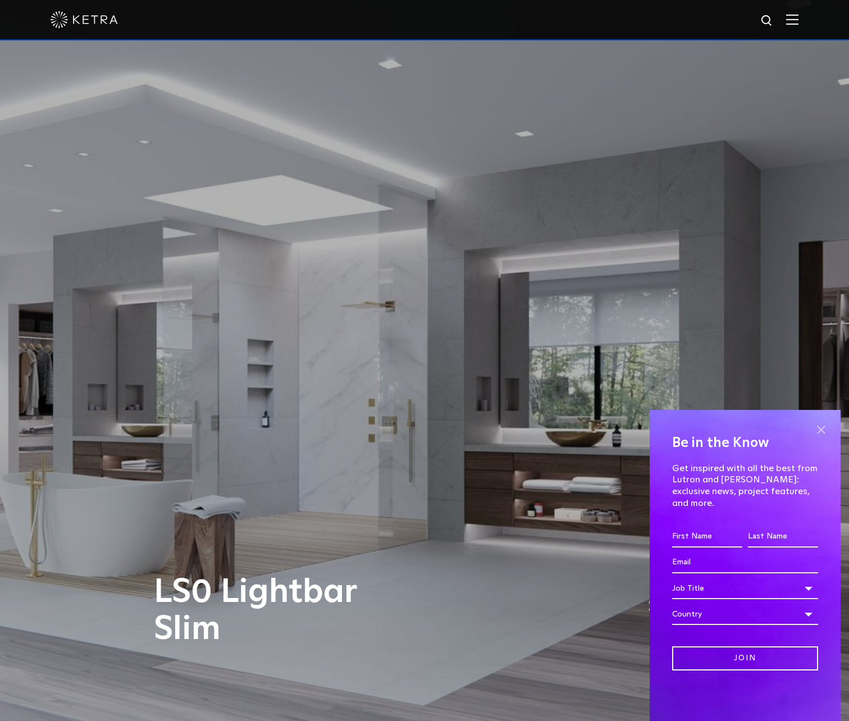
click at [822, 438] on span at bounding box center [821, 429] width 17 height 17
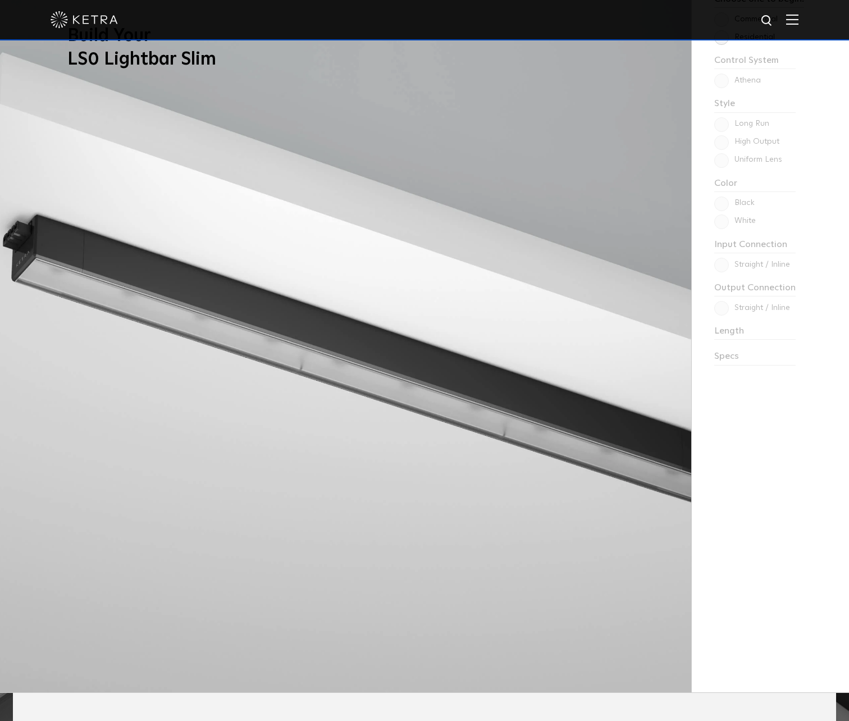
scroll to position [1102, 0]
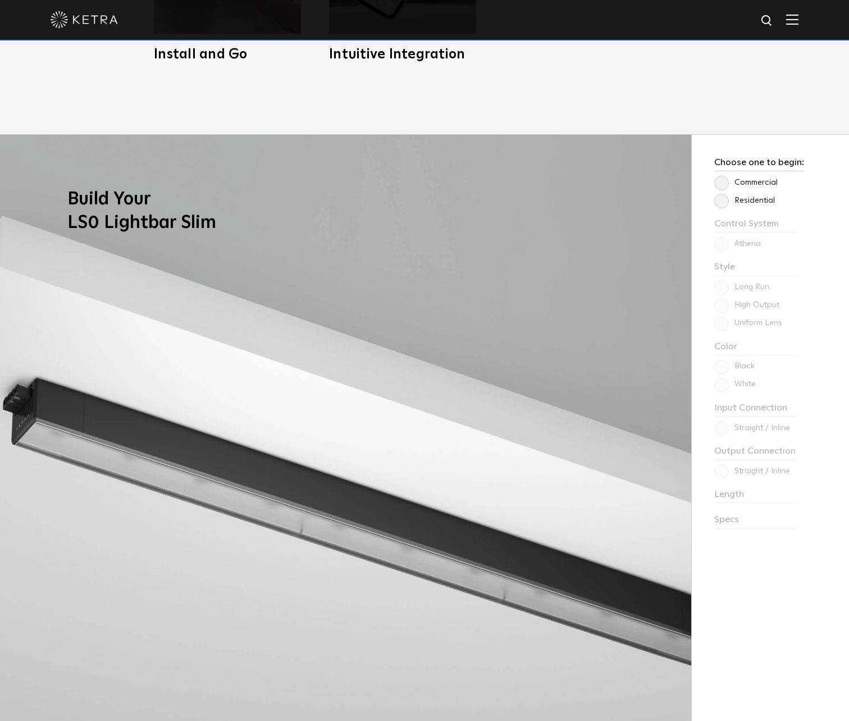
click at [722, 202] on label "Residential" at bounding box center [744, 201] width 61 height 10
click at [0, 0] on input "Residential" at bounding box center [0, 0] width 0 height 0
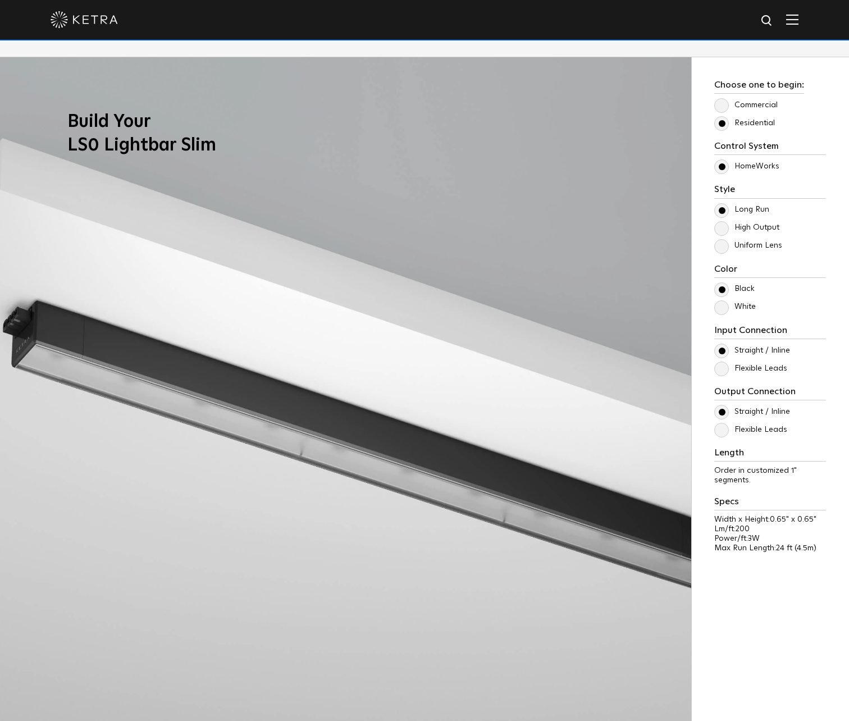
scroll to position [1188, 0]
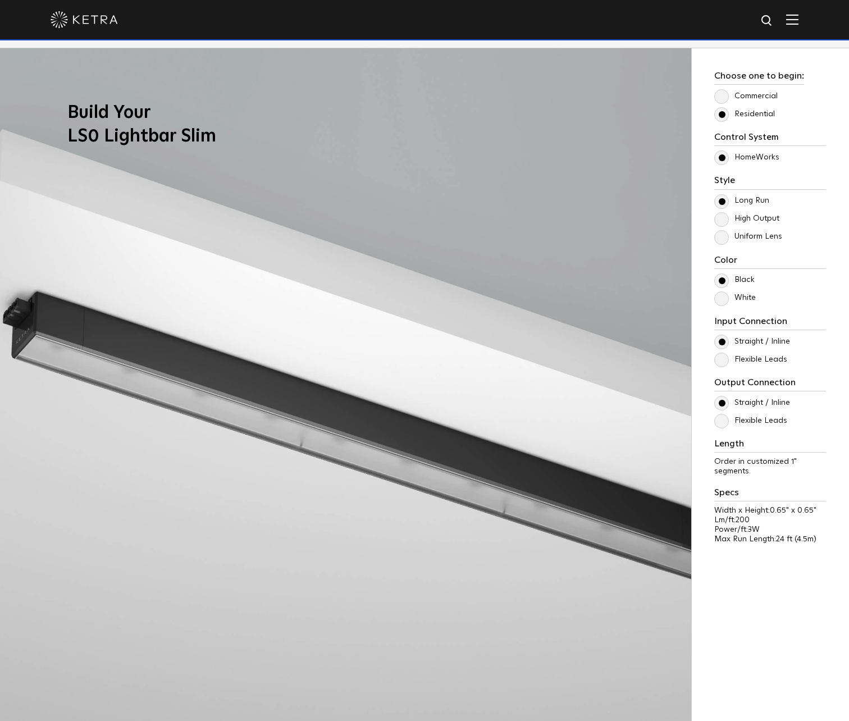
click at [724, 300] on label "White" at bounding box center [735, 298] width 42 height 10
click at [0, 0] on input "White" at bounding box center [0, 0] width 0 height 0
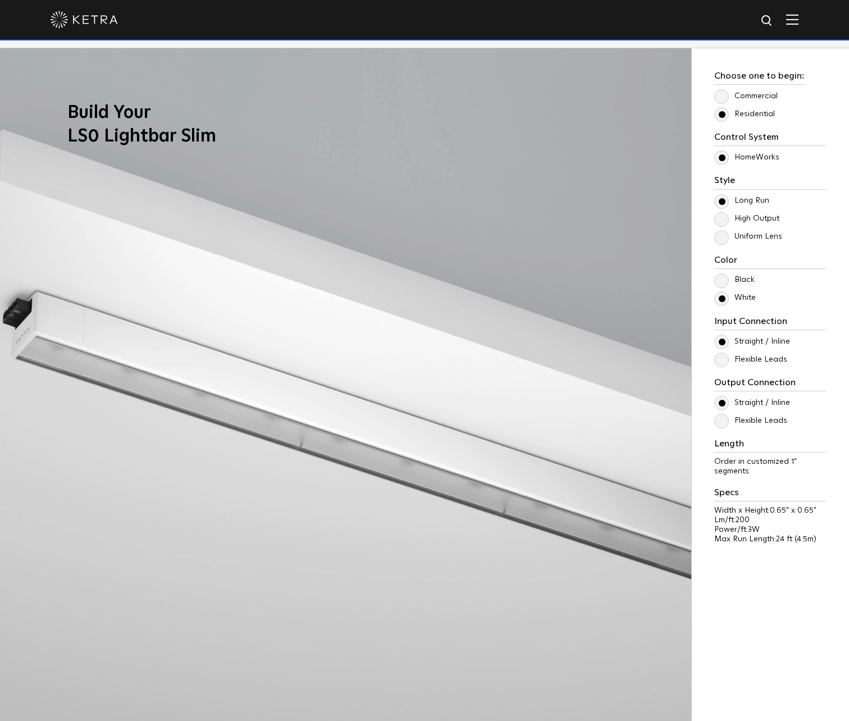
click at [723, 239] on label "Uniform Lens" at bounding box center [748, 237] width 68 height 10
click at [0, 0] on input "Uniform Lens" at bounding box center [0, 0] width 0 height 0
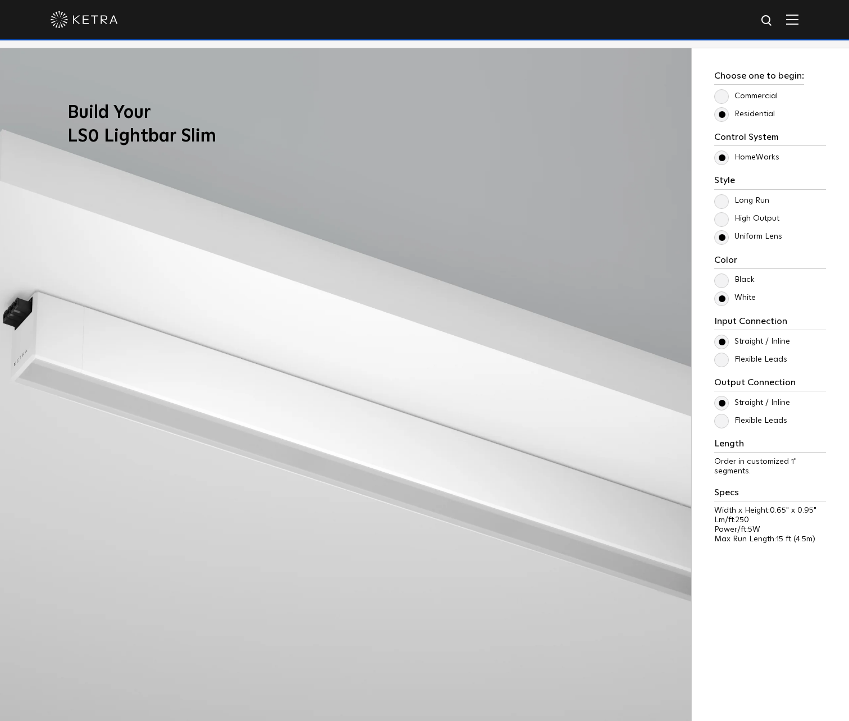
click at [723, 239] on label "Uniform Lens" at bounding box center [748, 237] width 68 height 10
click at [0, 0] on input "Uniform Lens" at bounding box center [0, 0] width 0 height 0
click at [723, 215] on label "High Output" at bounding box center [746, 219] width 65 height 10
click at [0, 0] on input "High Output" at bounding box center [0, 0] width 0 height 0
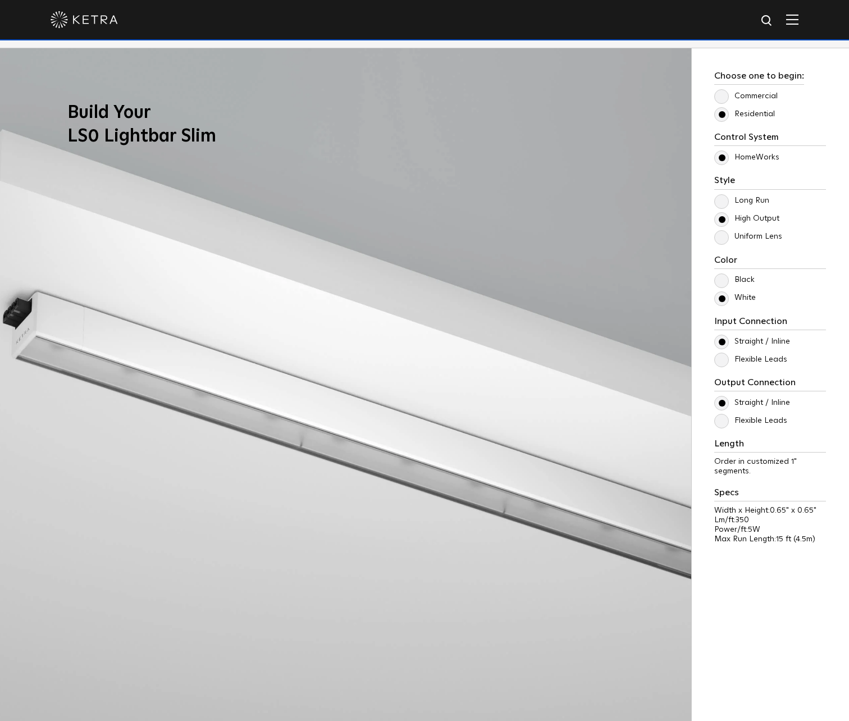
click at [722, 203] on label "Long Run" at bounding box center [741, 201] width 55 height 10
click at [0, 0] on input "Long Run" at bounding box center [0, 0] width 0 height 0
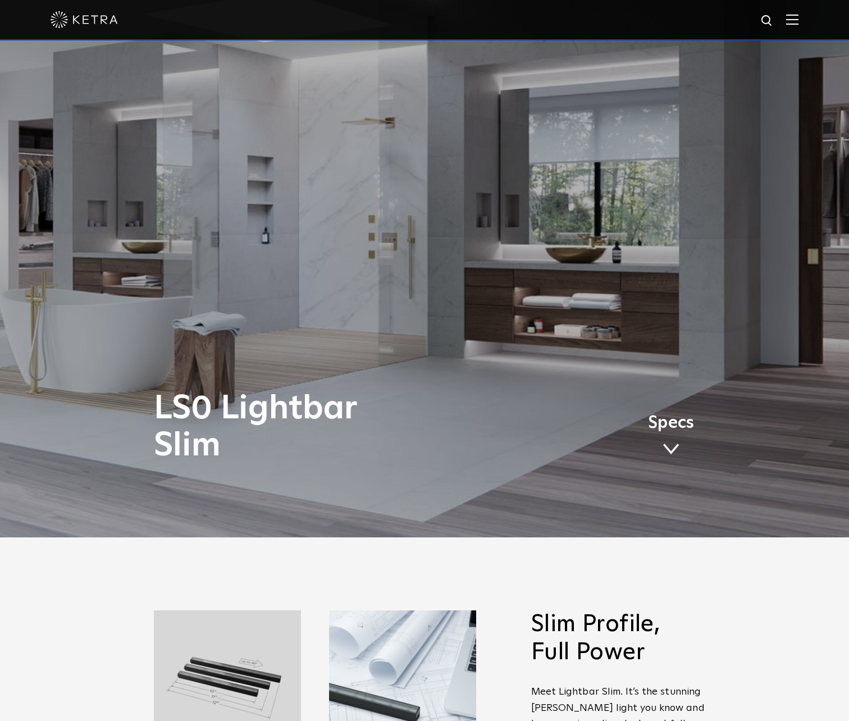
scroll to position [181, 0]
